Goal: Transaction & Acquisition: Purchase product/service

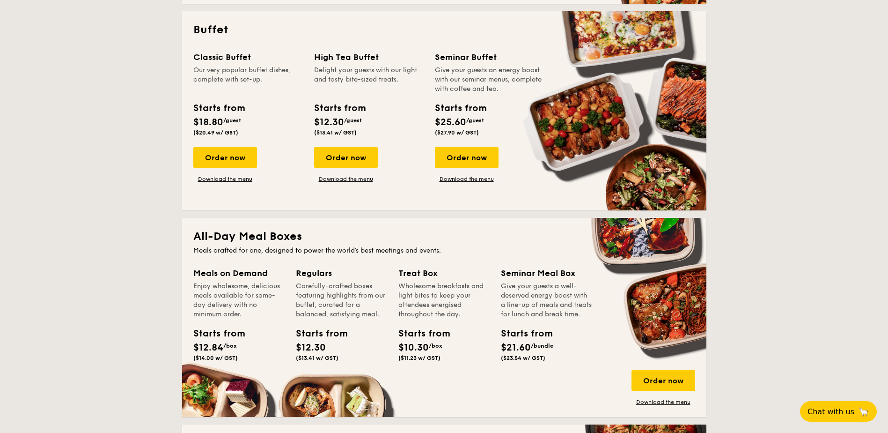
scroll to position [515, 0]
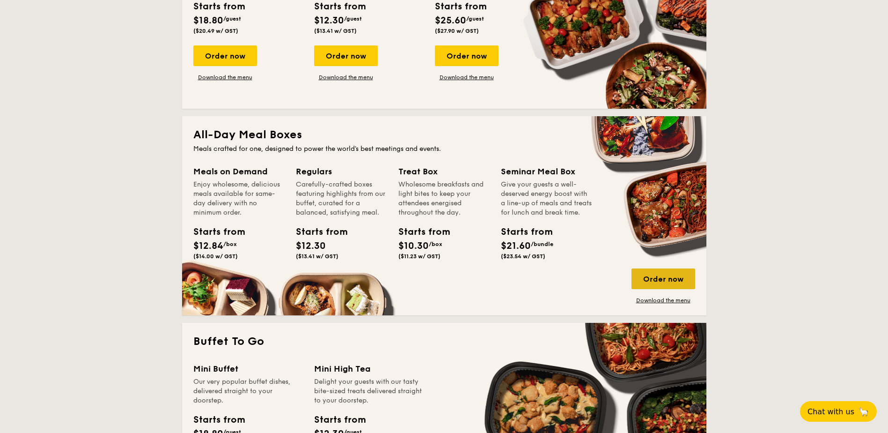
click at [656, 284] on div "Order now" at bounding box center [664, 278] width 64 height 21
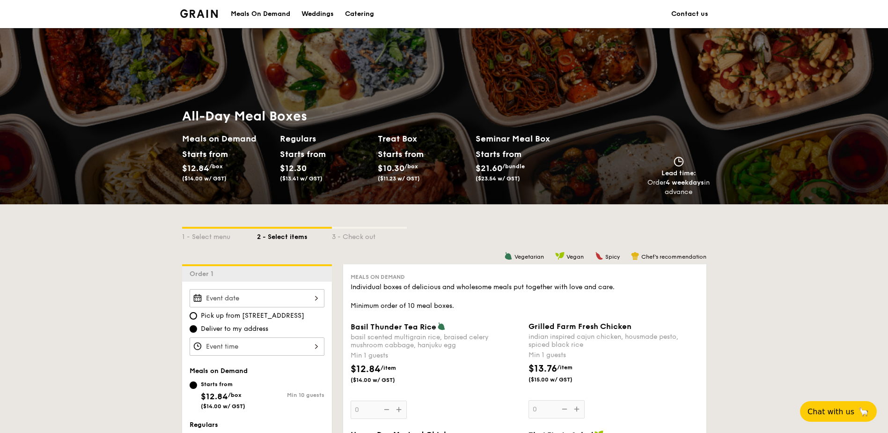
click at [275, 16] on div "Meals On Demand" at bounding box center [260, 14] width 59 height 28
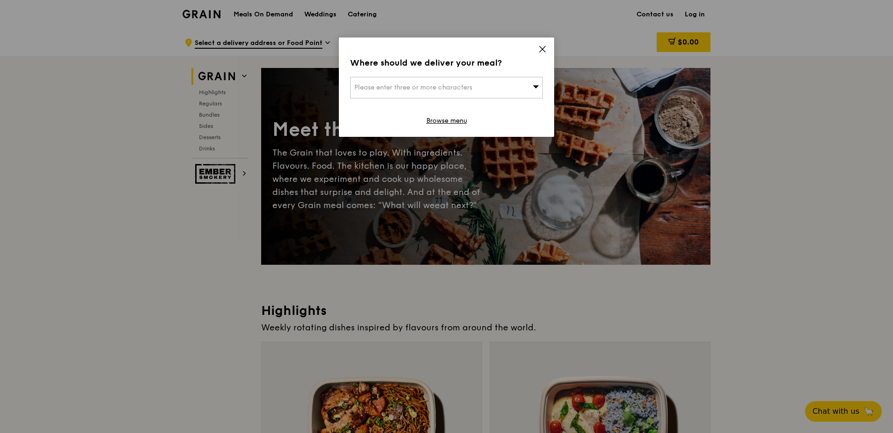
click at [545, 45] on icon at bounding box center [542, 49] width 8 height 8
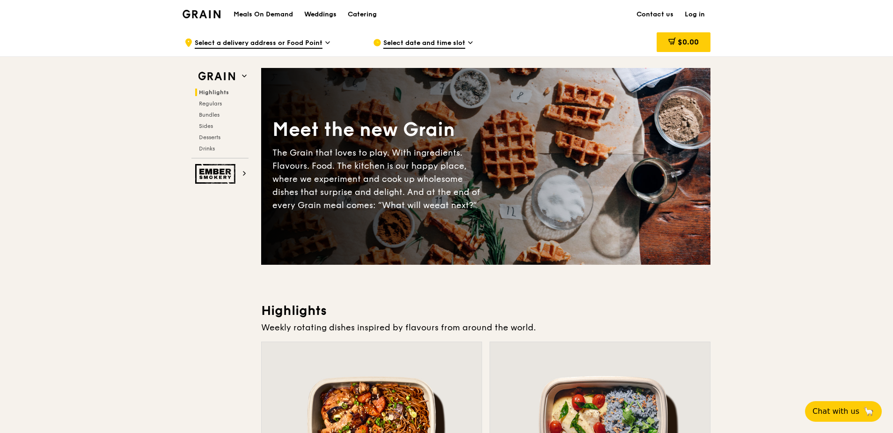
click at [311, 16] on div "Weddings" at bounding box center [320, 14] width 32 height 28
